Goal: Information Seeking & Learning: Learn about a topic

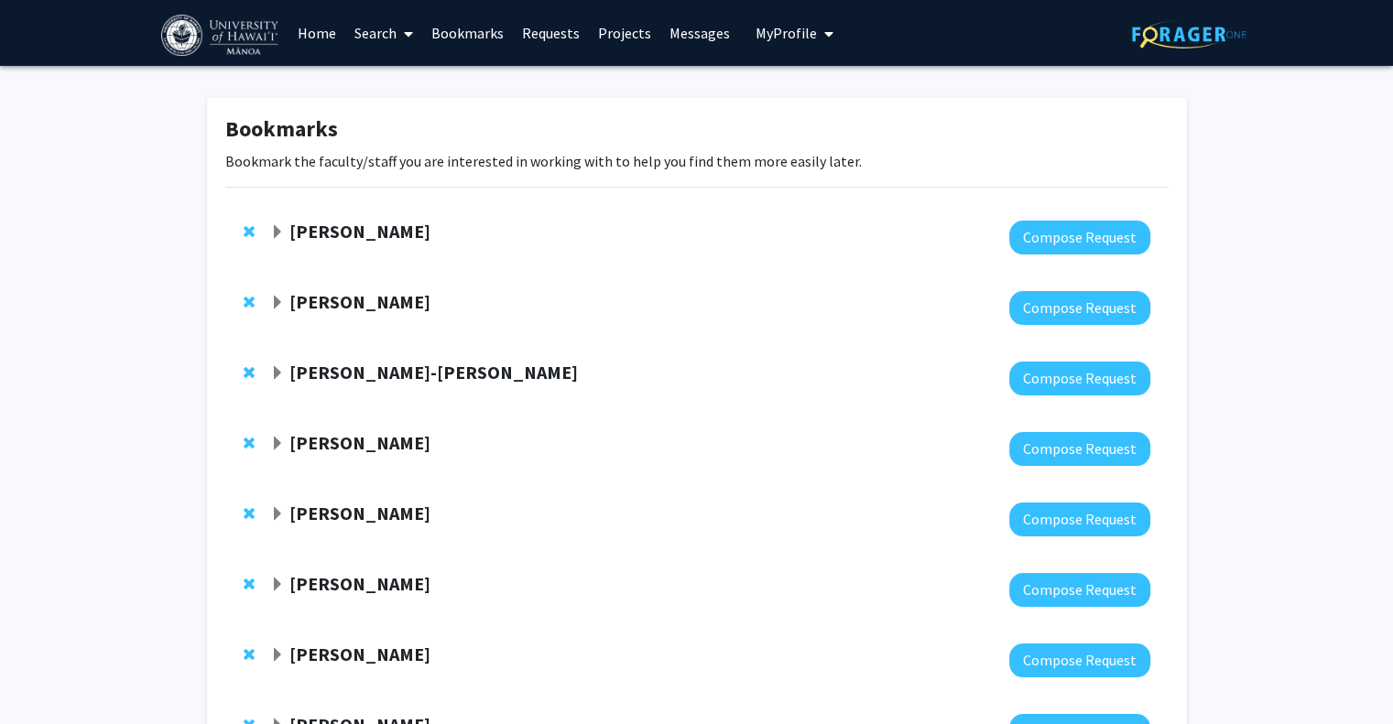
click at [421, 235] on strong "[PERSON_NAME]" at bounding box center [359, 231] width 141 height 23
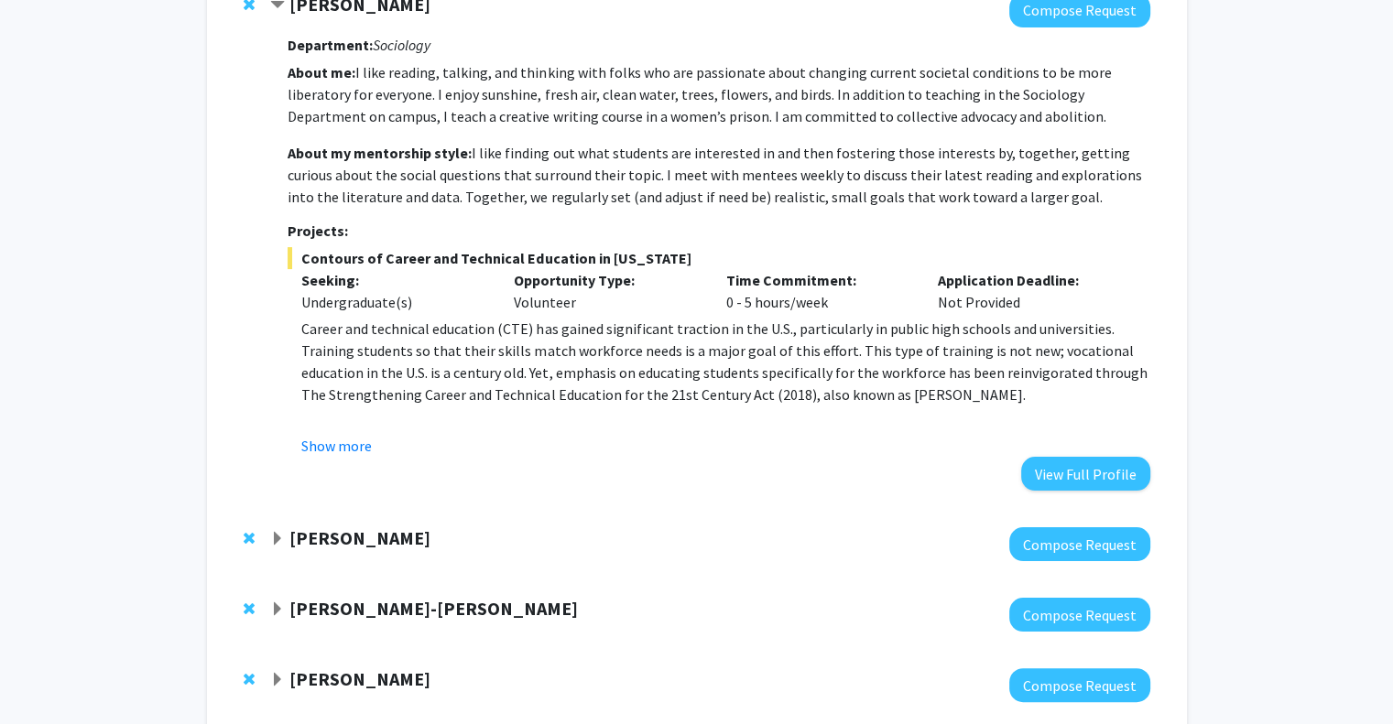
scroll to position [229, 0]
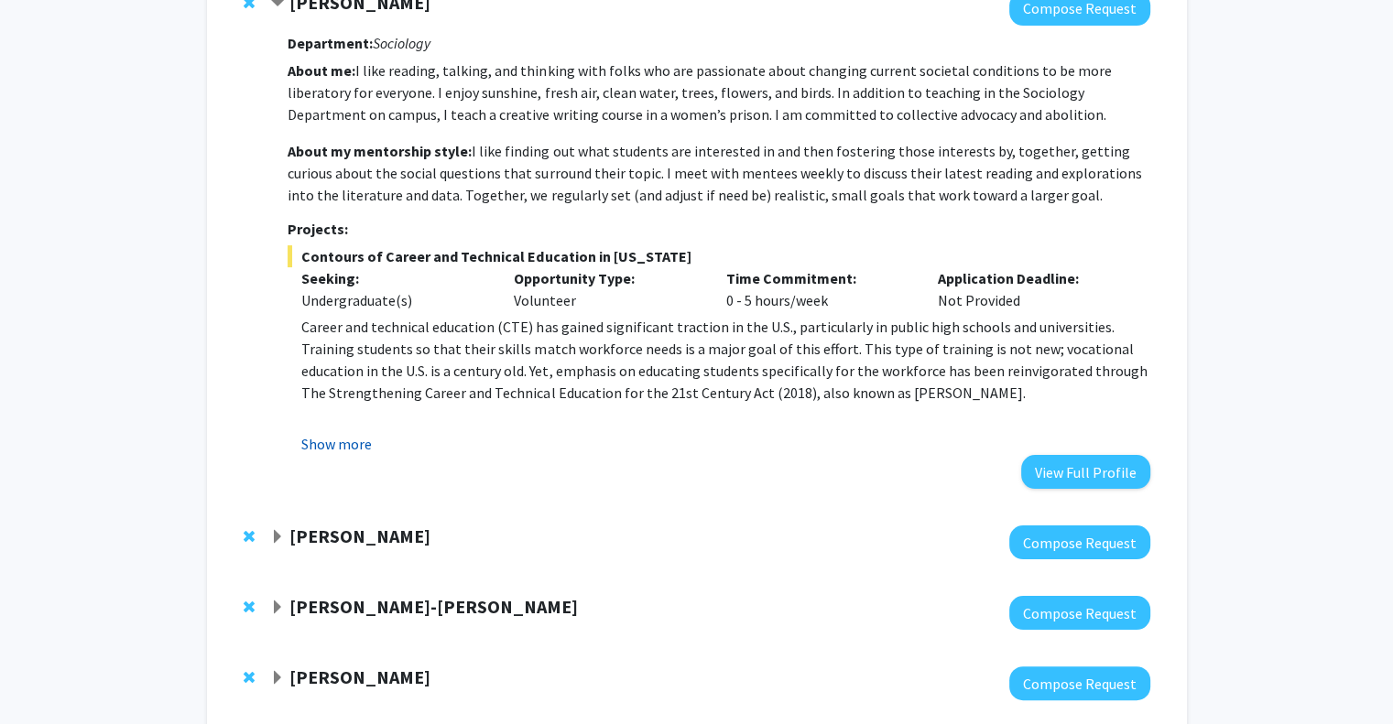
click at [318, 451] on button "Show more" at bounding box center [336, 444] width 71 height 22
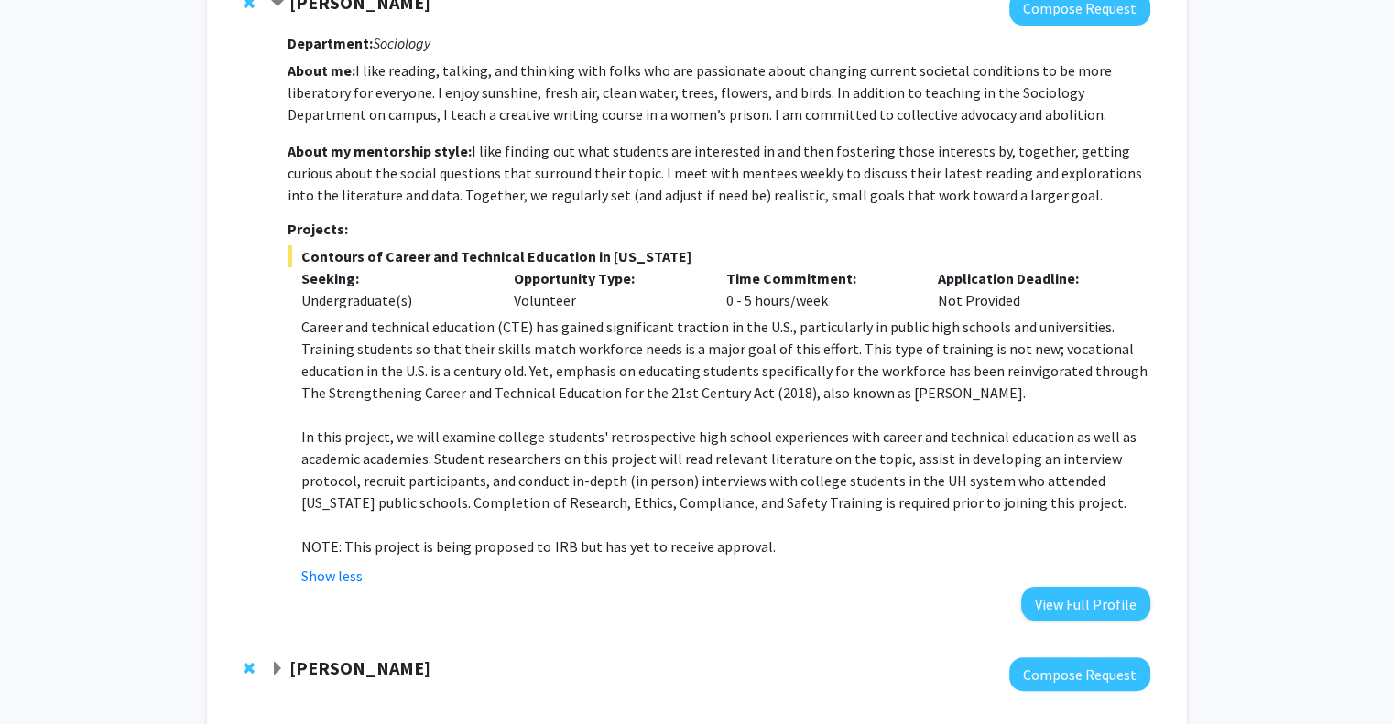
click at [490, 429] on p "In this project, we will examine college students' retrospective high school ex…" at bounding box center [725, 470] width 848 height 88
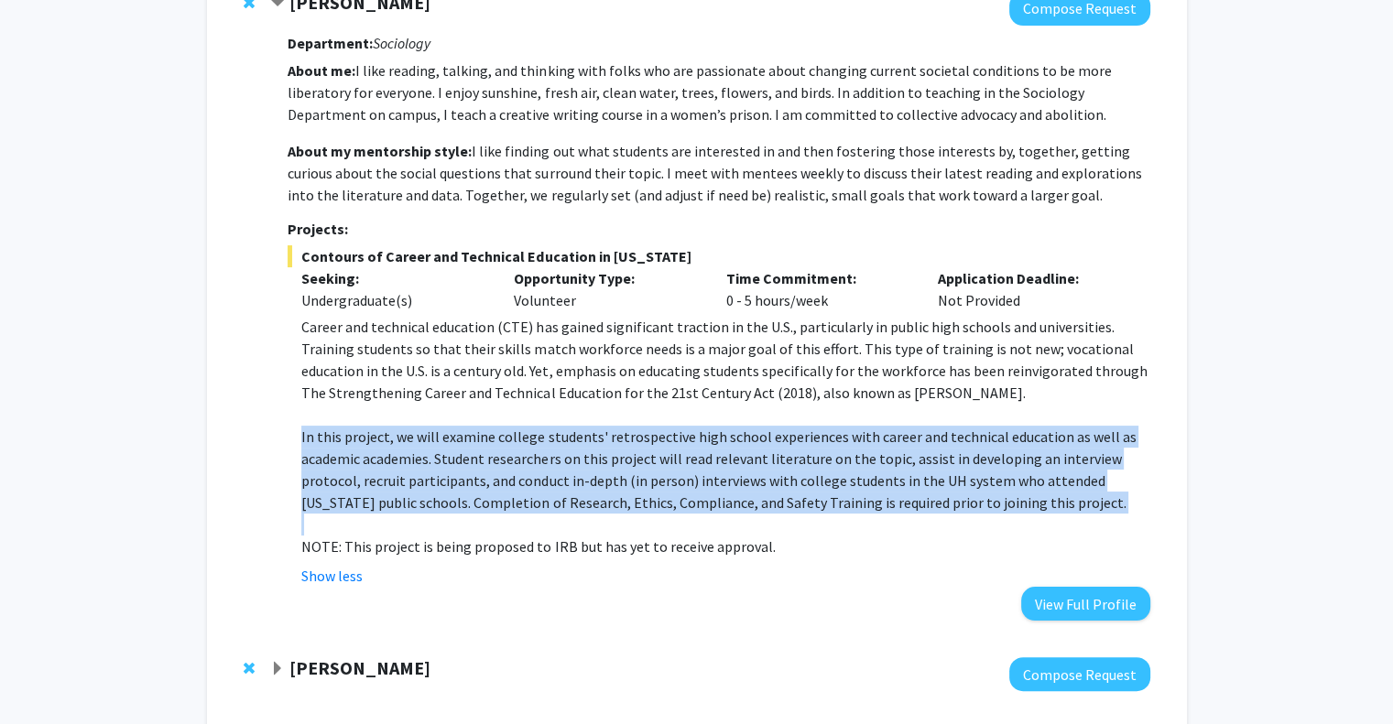
click at [490, 429] on p "In this project, we will examine college students' retrospective high school ex…" at bounding box center [725, 470] width 848 height 88
click at [693, 483] on p "In this project, we will examine college students' retrospective high school ex…" at bounding box center [725, 470] width 848 height 88
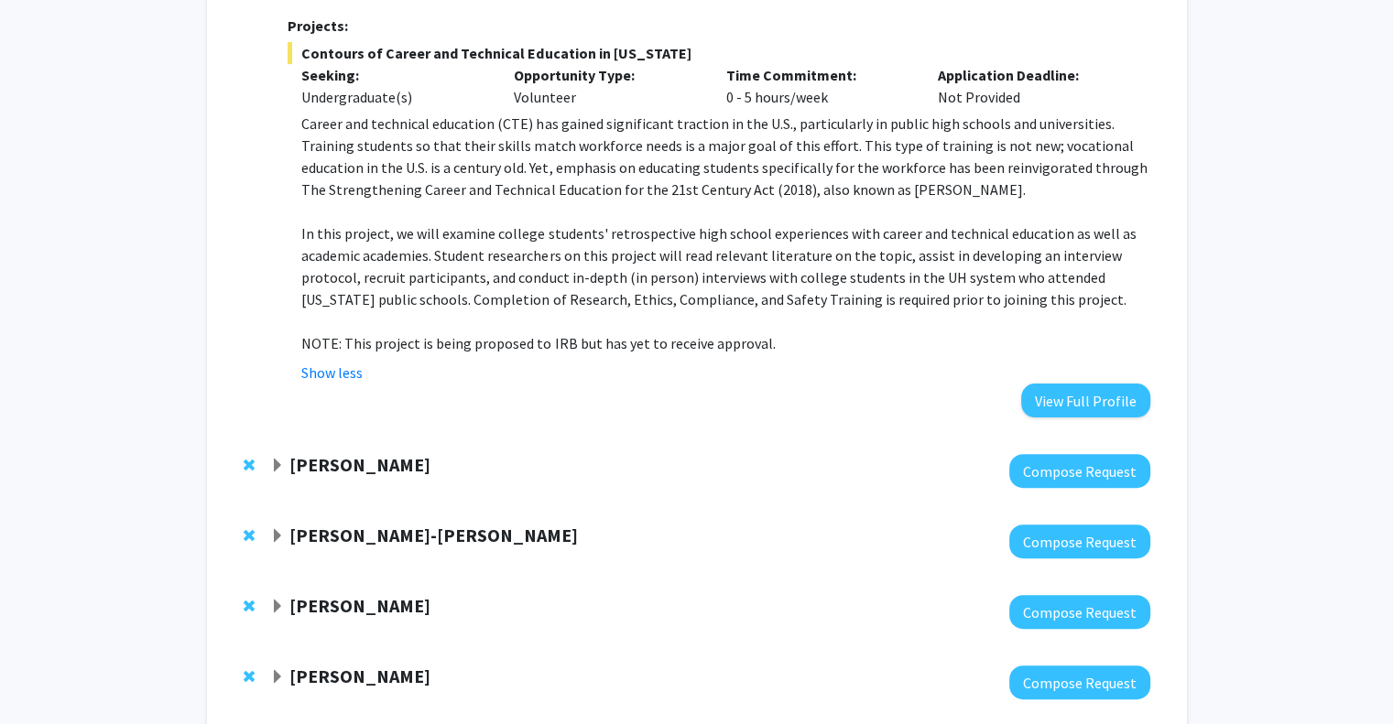
scroll to position [435, 0]
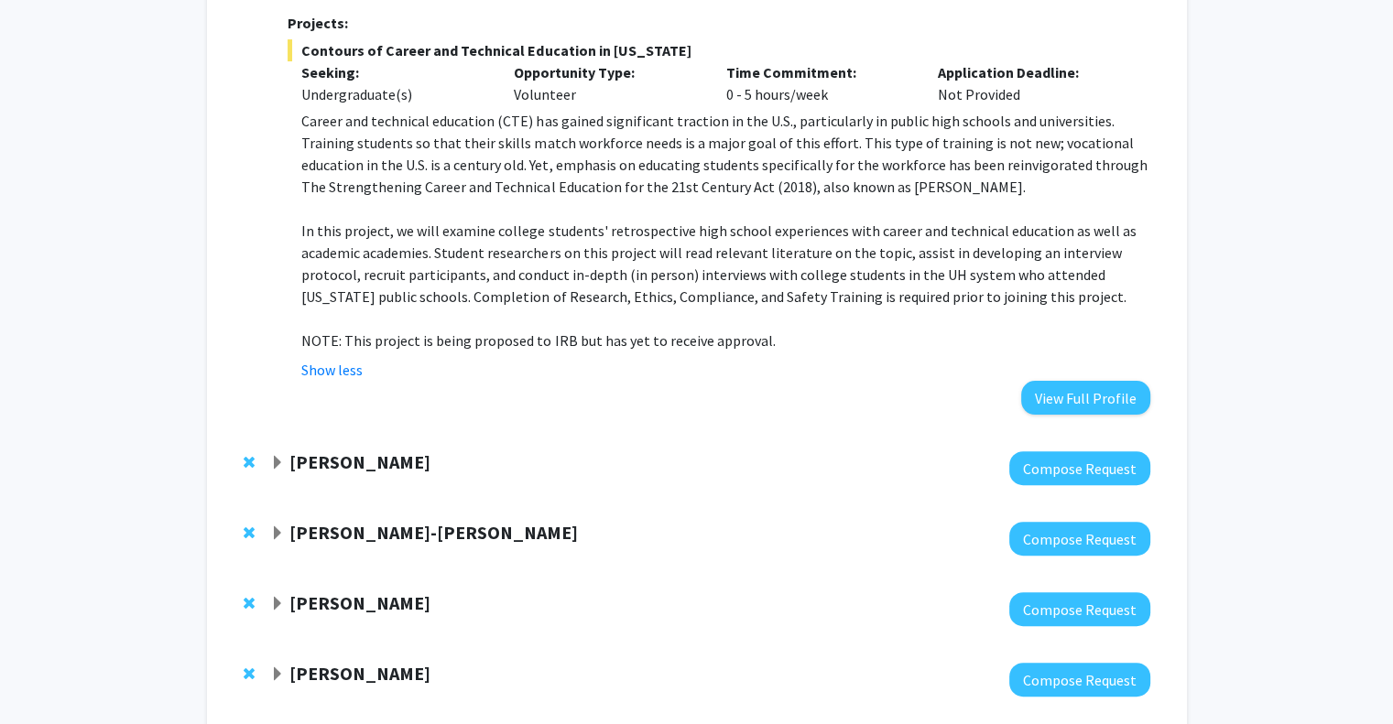
click at [406, 463] on div "[PERSON_NAME]" at bounding box center [468, 462] width 396 height 23
click at [294, 457] on strong "[PERSON_NAME]" at bounding box center [359, 462] width 141 height 23
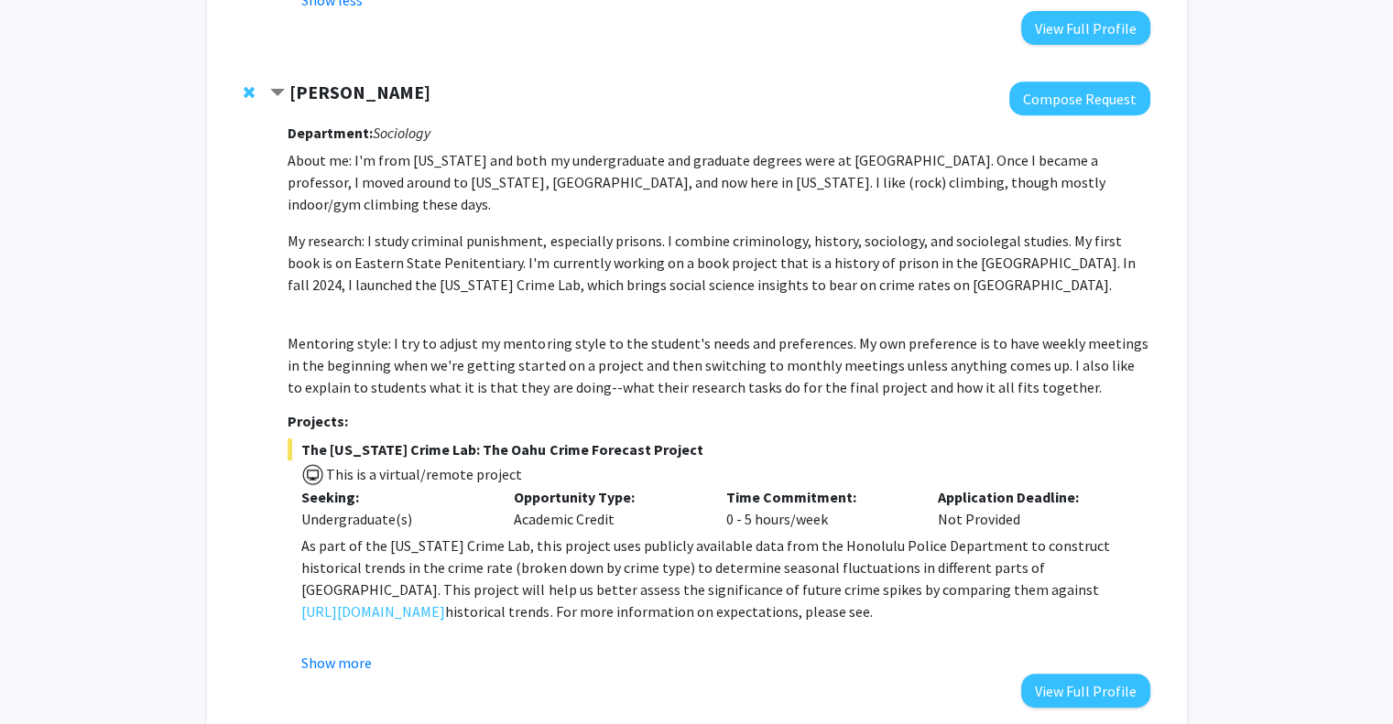
scroll to position [806, 0]
click at [324, 651] on button "Show more" at bounding box center [336, 662] width 71 height 22
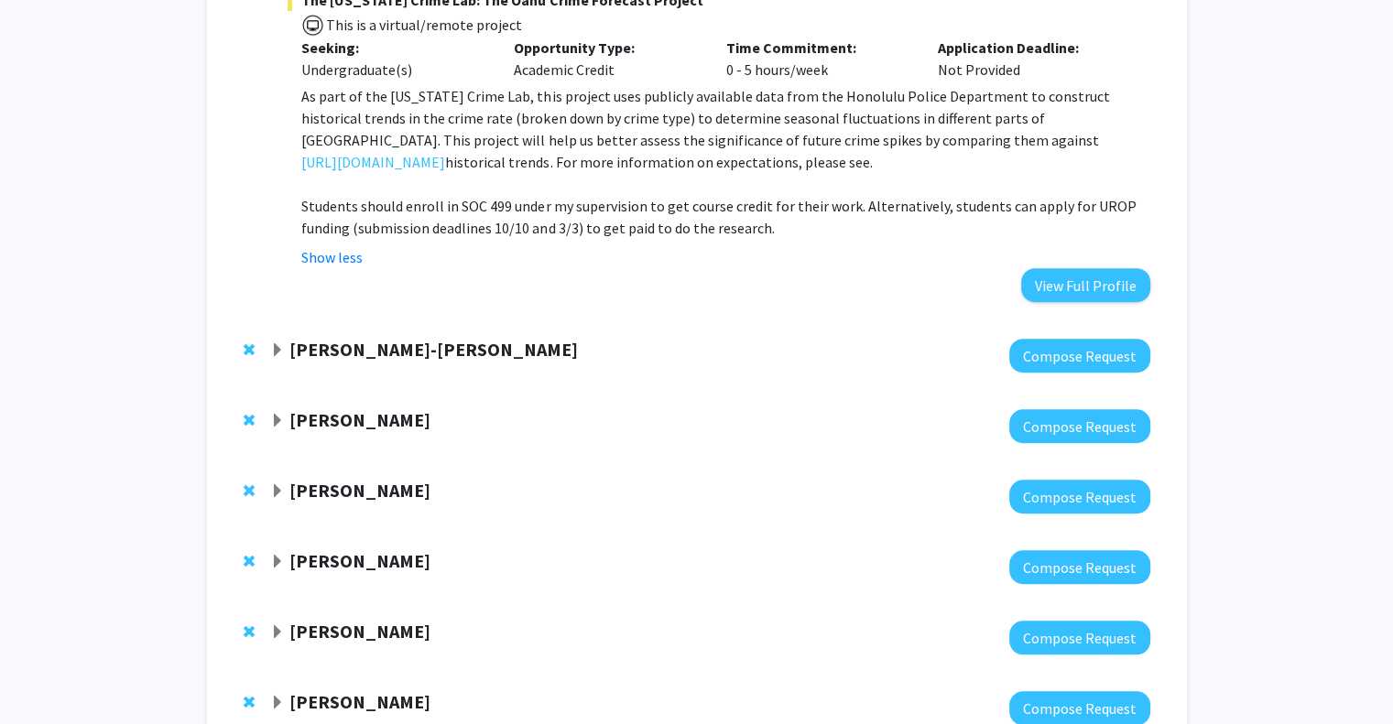
scroll to position [1255, 0]
click at [283, 342] on span "Expand Babe Kawaii-Bogue Bookmark" at bounding box center [277, 349] width 15 height 15
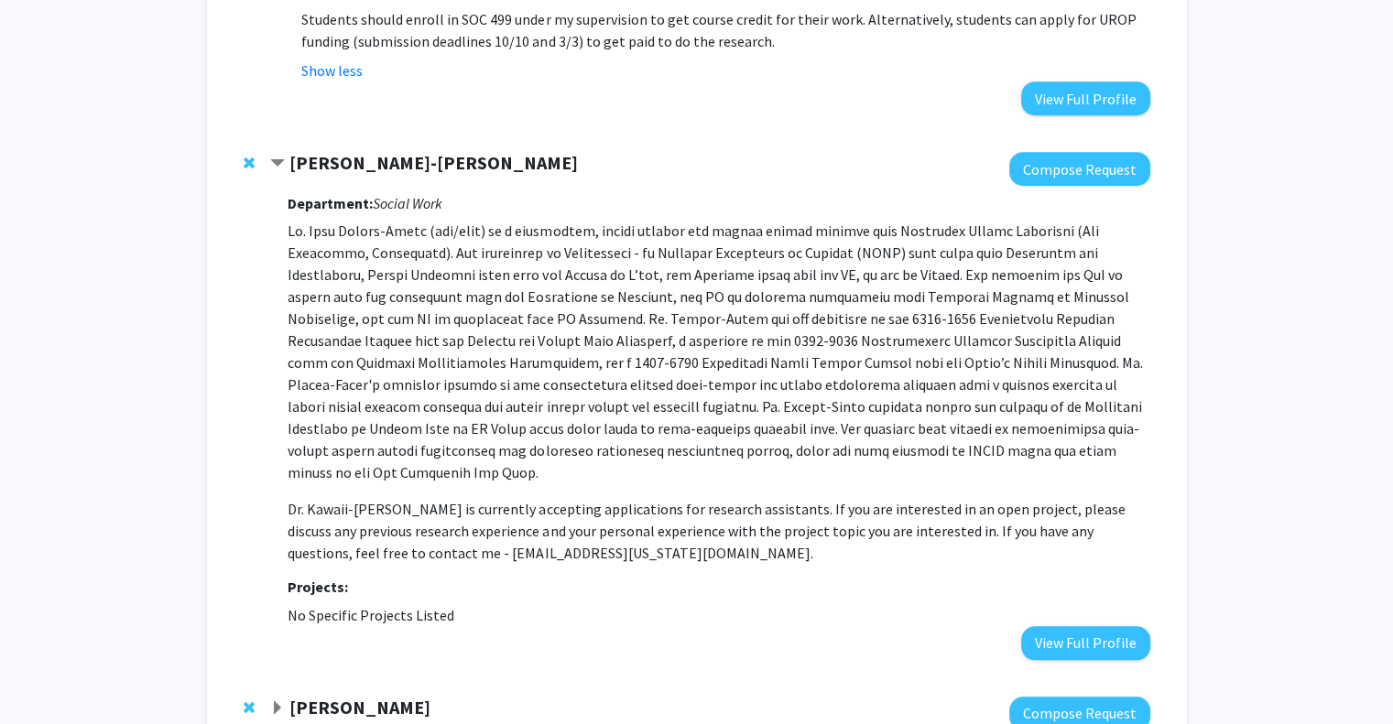
scroll to position [1442, 0]
click at [700, 497] on p "Dr. Kawaii-[PERSON_NAME] is currently accepting applications for research assis…" at bounding box center [719, 530] width 862 height 66
drag, startPoint x: 700, startPoint y: 460, endPoint x: 606, endPoint y: 522, distance: 112.3
click at [606, 522] on div "Department: Social Work Dr. Kawaii-[PERSON_NAME] is currently accepting applica…" at bounding box center [719, 421] width 862 height 473
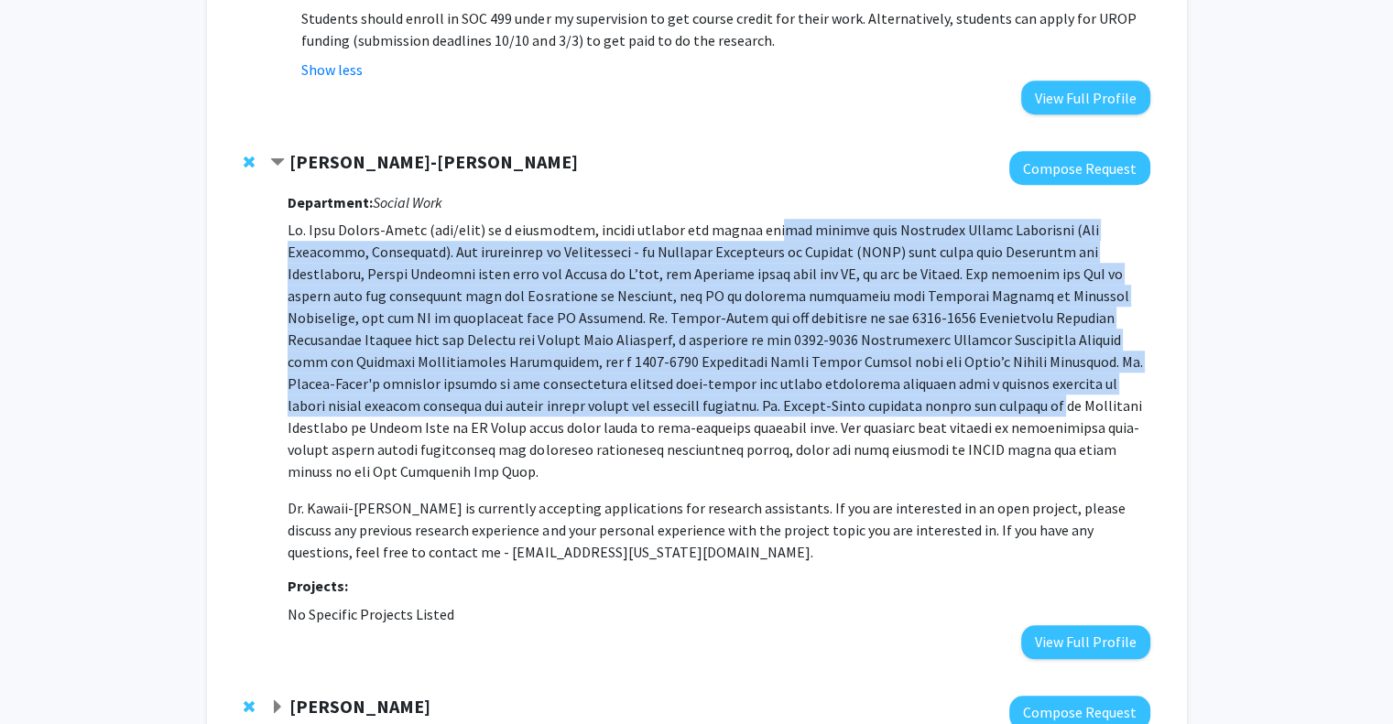
drag, startPoint x: 763, startPoint y: 206, endPoint x: 761, endPoint y: 379, distance: 173.1
click at [761, 379] on p at bounding box center [719, 351] width 862 height 264
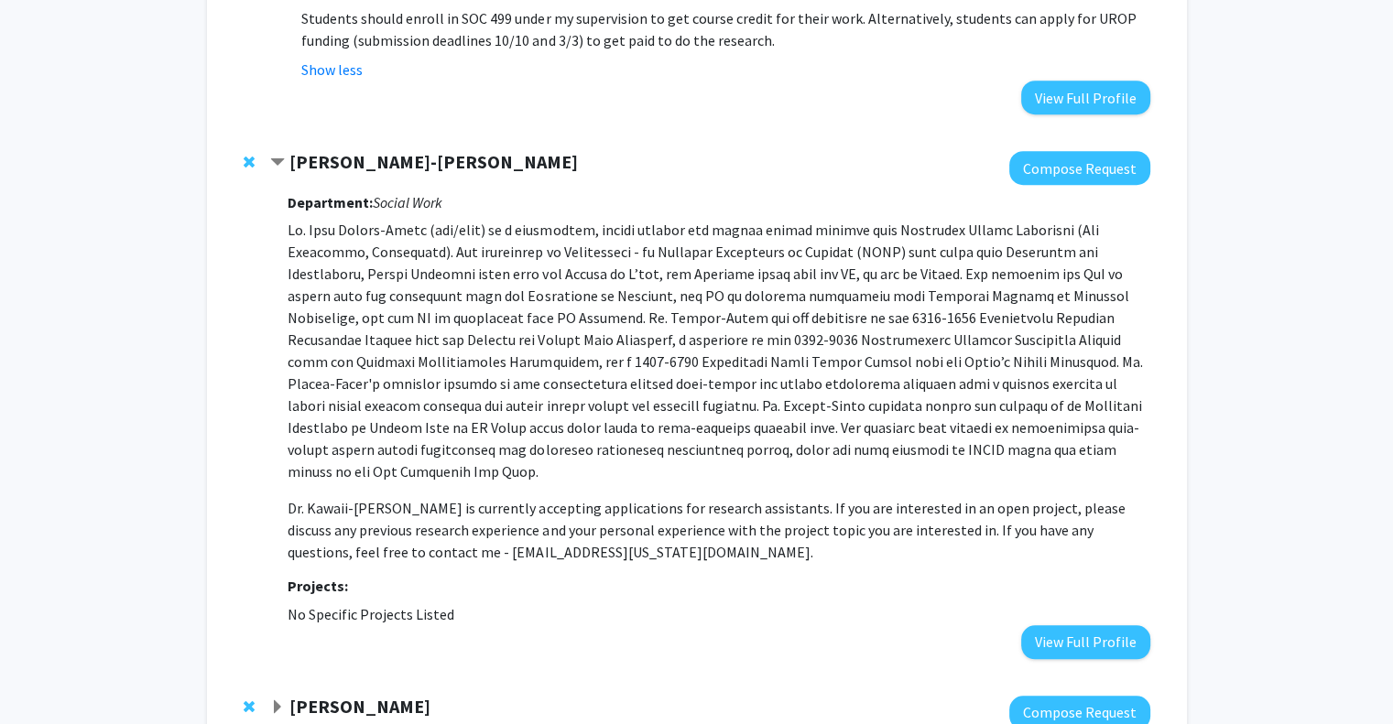
click at [803, 434] on p at bounding box center [719, 351] width 862 height 264
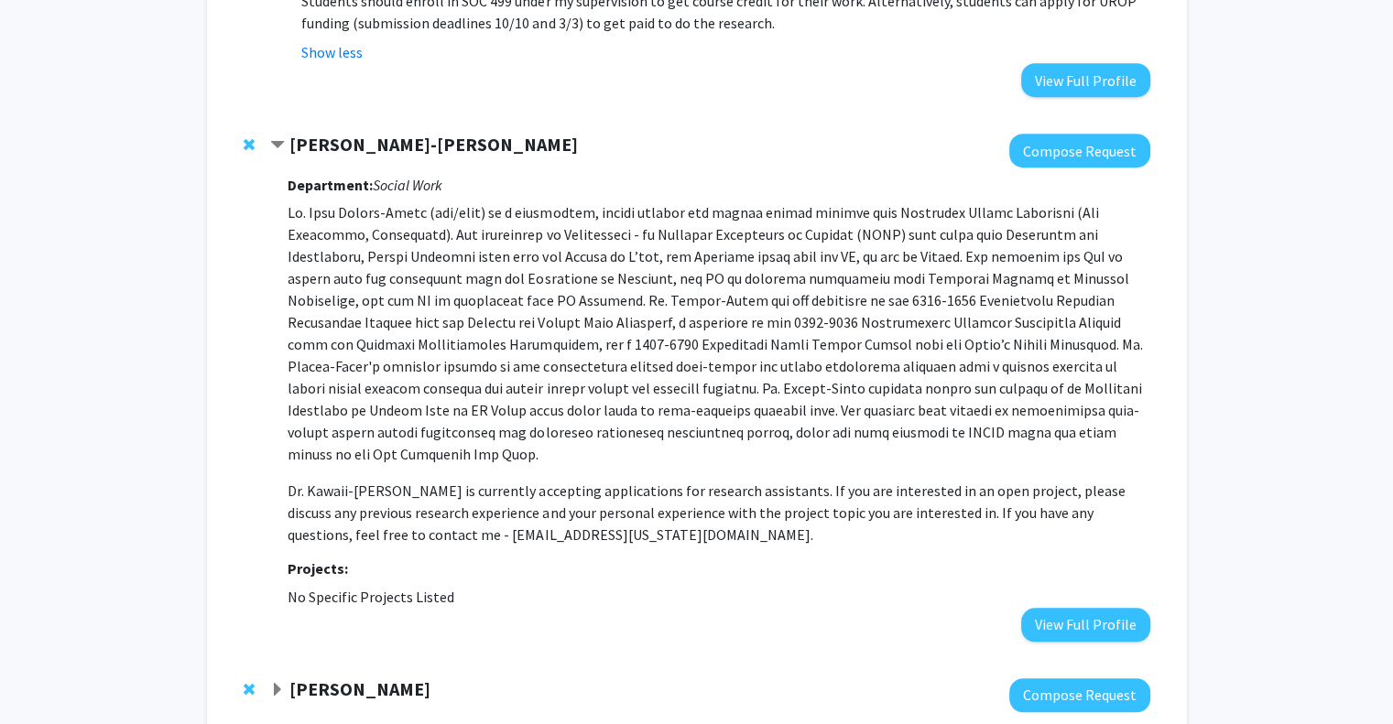
scroll to position [1461, 0]
